Goal: Information Seeking & Learning: Understand process/instructions

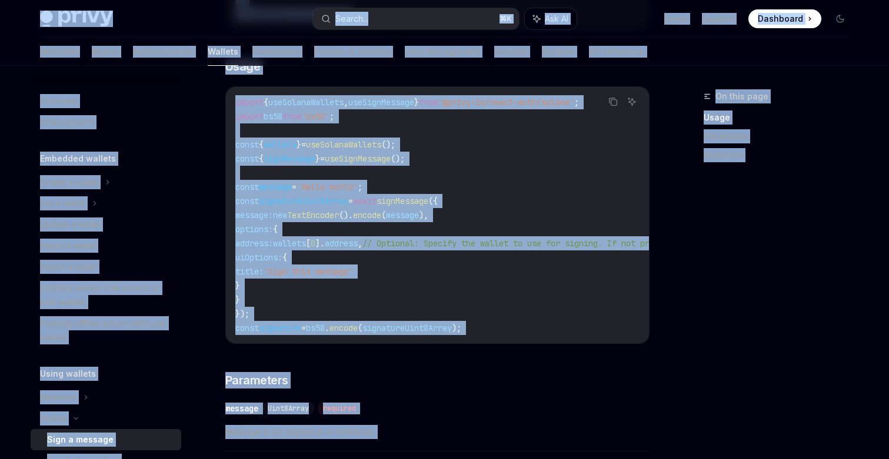
scroll to position [489, 0]
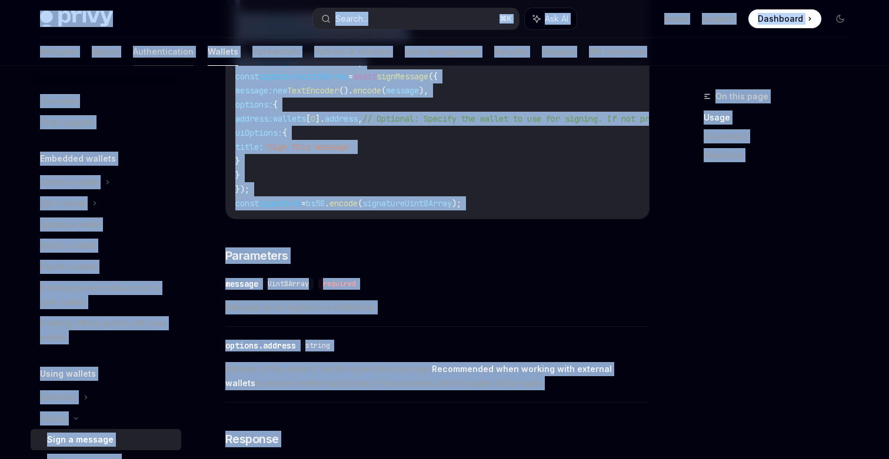
click at [133, 56] on link "Authentication" at bounding box center [163, 52] width 61 height 28
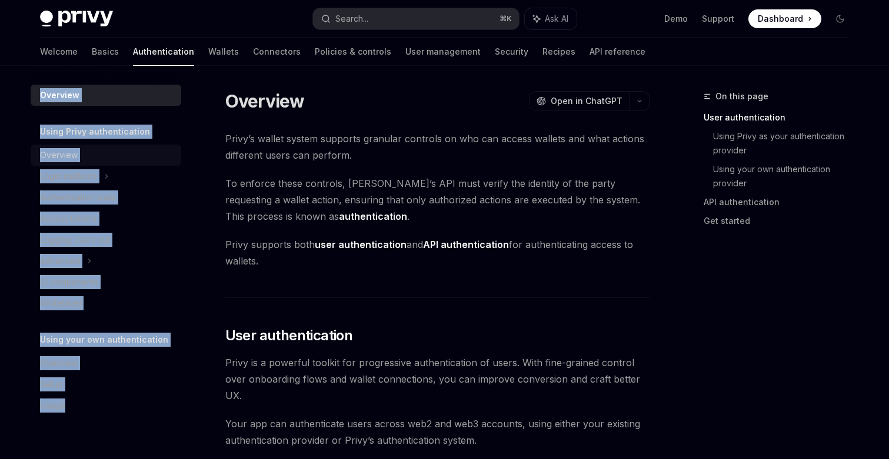
click at [85, 164] on link "Overview" at bounding box center [106, 155] width 151 height 21
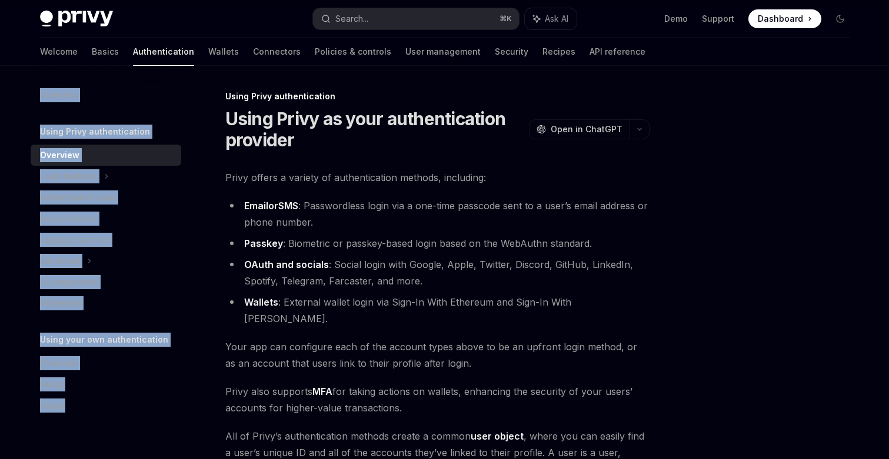
scroll to position [238, 0]
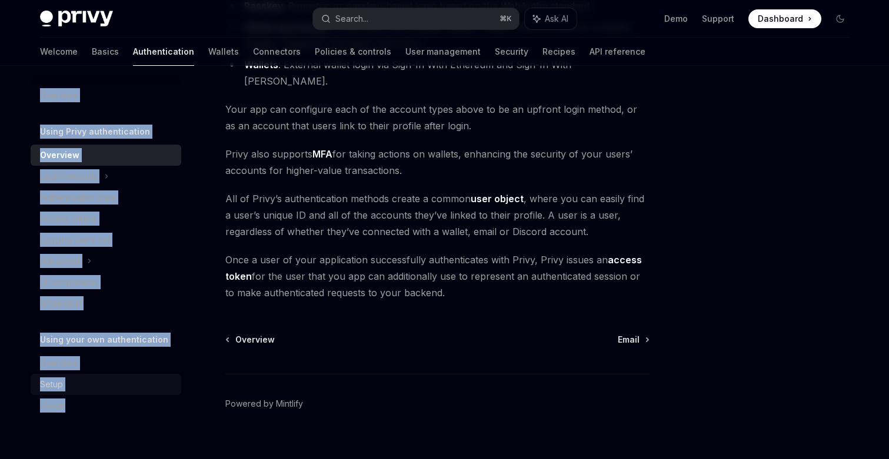
click at [66, 386] on div "Setup" at bounding box center [107, 385] width 134 height 14
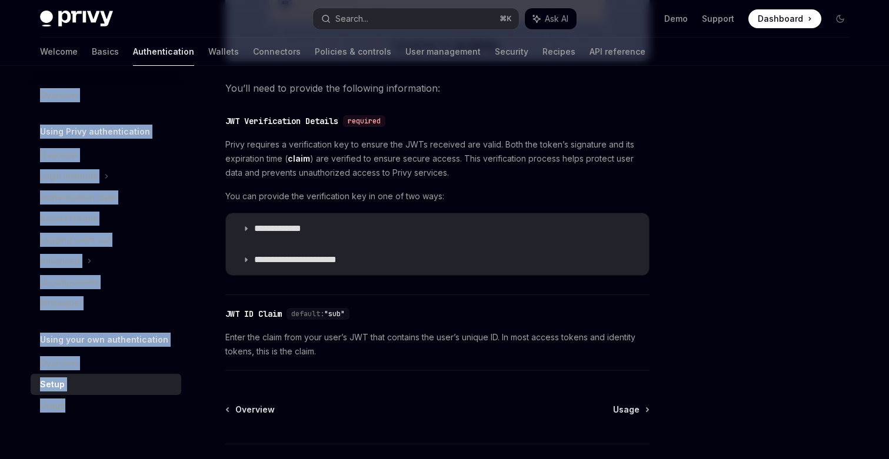
scroll to position [619, 0]
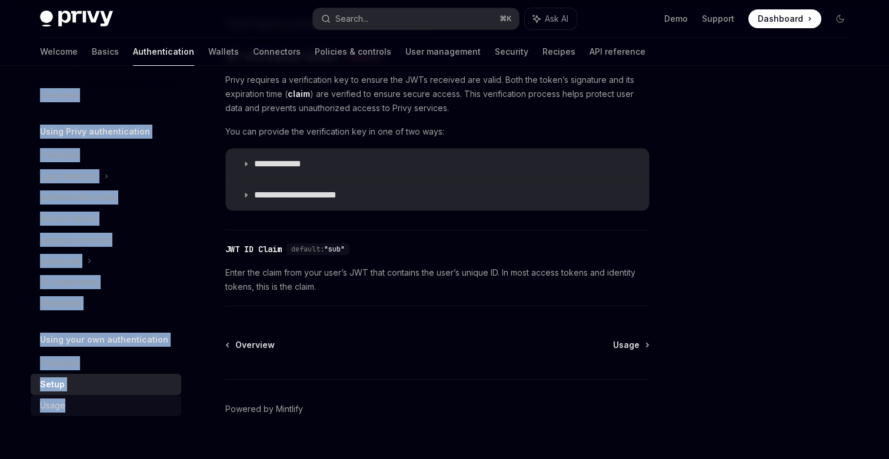
click at [51, 401] on div "Usage" at bounding box center [52, 406] width 25 height 14
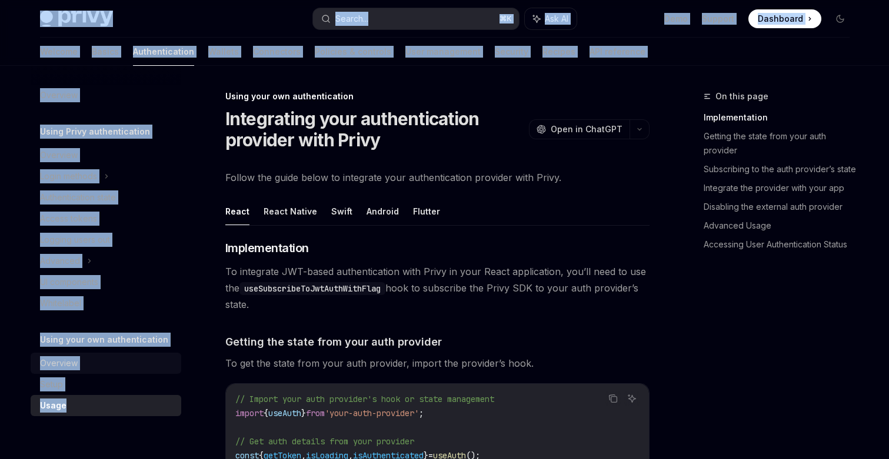
click at [59, 362] on div "Overview" at bounding box center [59, 363] width 38 height 14
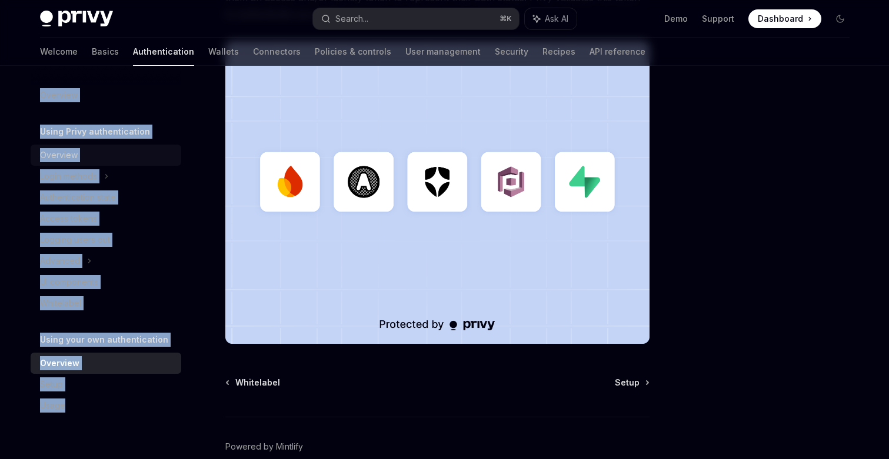
scroll to position [191, 0]
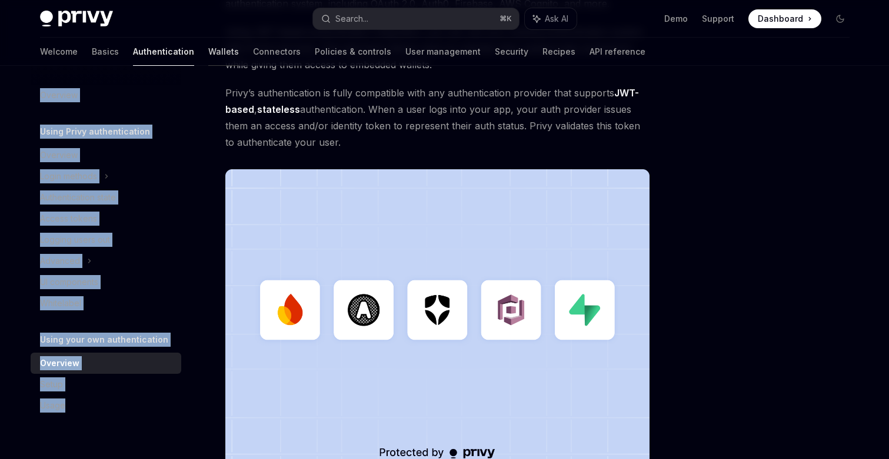
click at [208, 58] on link "Wallets" at bounding box center [223, 52] width 31 height 28
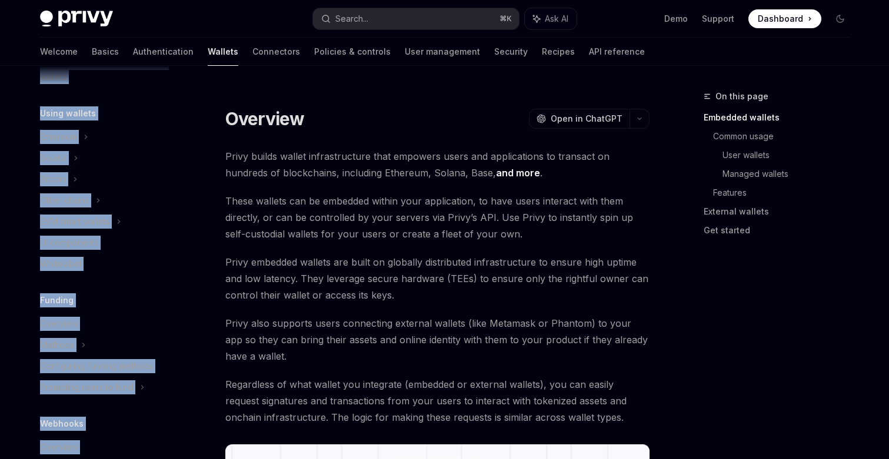
scroll to position [257, 0]
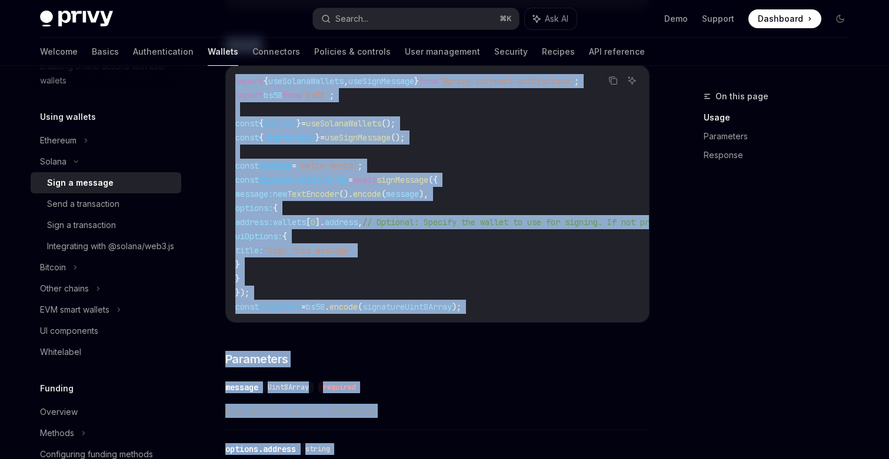
scroll to position [725, 0]
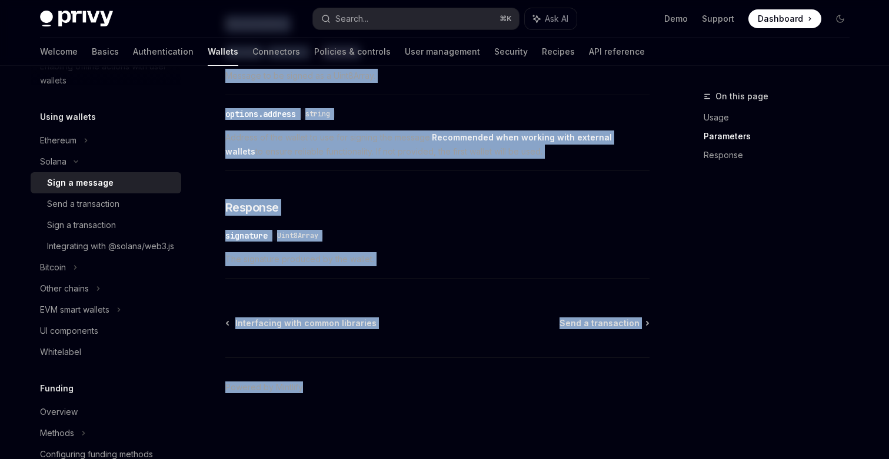
drag, startPoint x: 502, startPoint y: 106, endPoint x: 505, endPoint y: 502, distance: 395.9
copy div "Lore ip DoloRSI AmetCO Adip el SeddOEI Tempo Incid Utlabo Etdol Magnaal Enima M…"
click at [68, 203] on div "Send a transaction" at bounding box center [83, 204] width 72 height 14
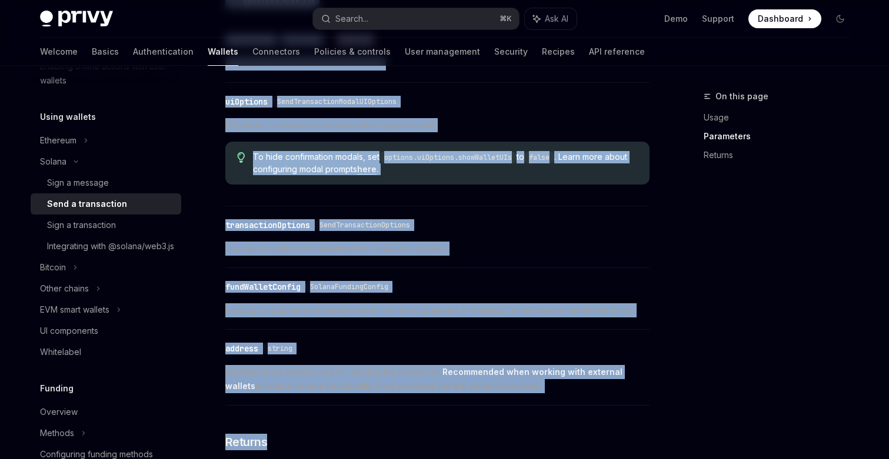
drag, startPoint x: 331, startPoint y: 319, endPoint x: 331, endPoint y: 504, distance: 184.7
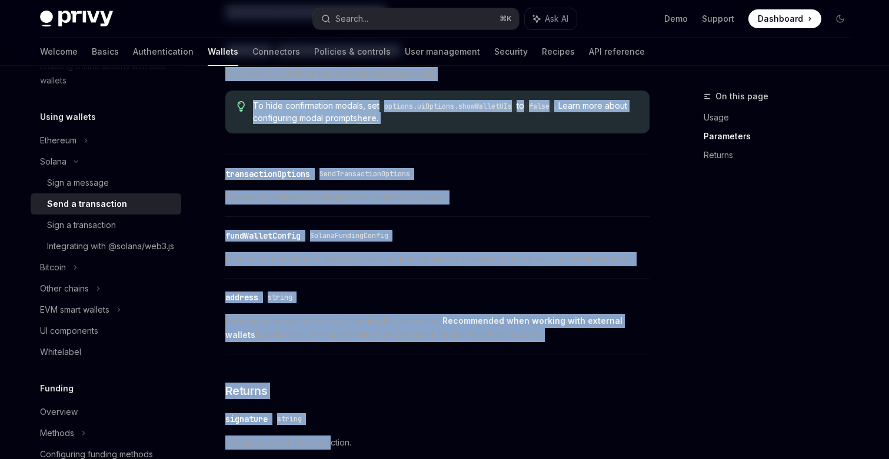
copy div "loremi DoloRS Amet co AdipISC ElitSE Doei te InciDID Ut laboree dol magn ali en…"
click at [79, 223] on div "Sign a transaction" at bounding box center [81, 225] width 69 height 14
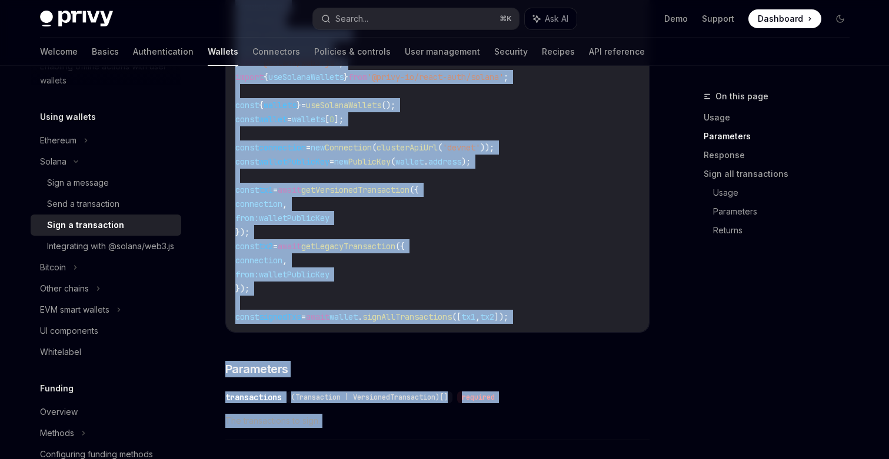
scroll to position [1878, 0]
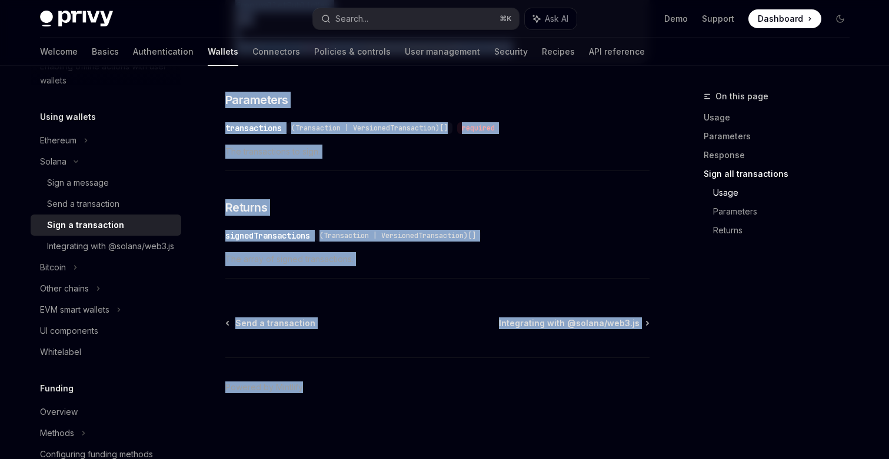
copy div "Lore i dolorsitame ConsEC Adip el SeddOEI TempOR Inci ut LaboREE Do magnaal eni…"
drag, startPoint x: 318, startPoint y: 104, endPoint x: 328, endPoint y: 504, distance: 400.1
click at [73, 244] on div "Integrating with @solana/web3.js" at bounding box center [110, 246] width 127 height 14
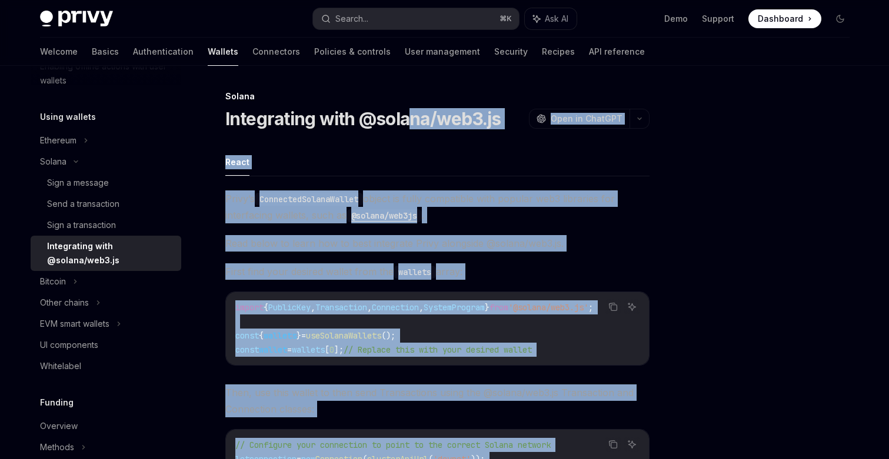
scroll to position [313, 0]
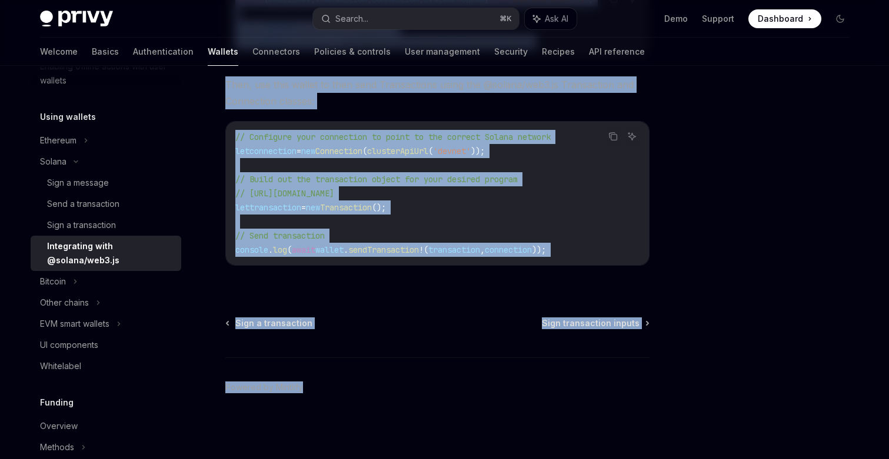
drag, startPoint x: 405, startPoint y: 122, endPoint x: 430, endPoint y: 504, distance: 382.0
copy div "lo/ips5.do SitaME Cons ad ElitSED DoeiUS Temp in UtlaBOR Etdol Magna’a Enimadmi…"
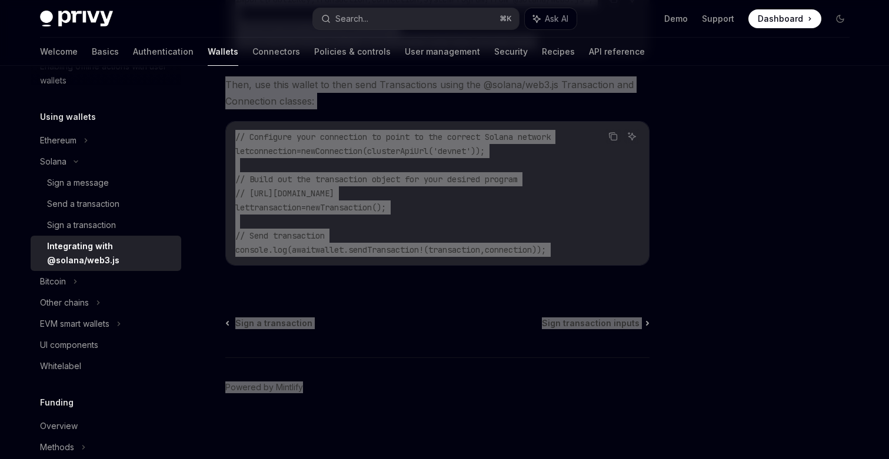
type textarea "*"
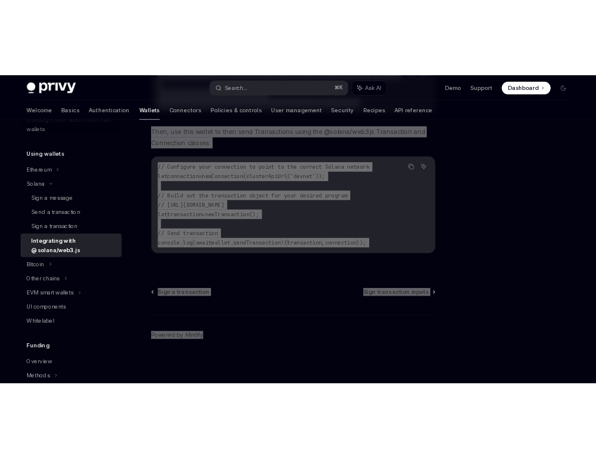
scroll to position [296, 0]
